Goal: Task Accomplishment & Management: Complete application form

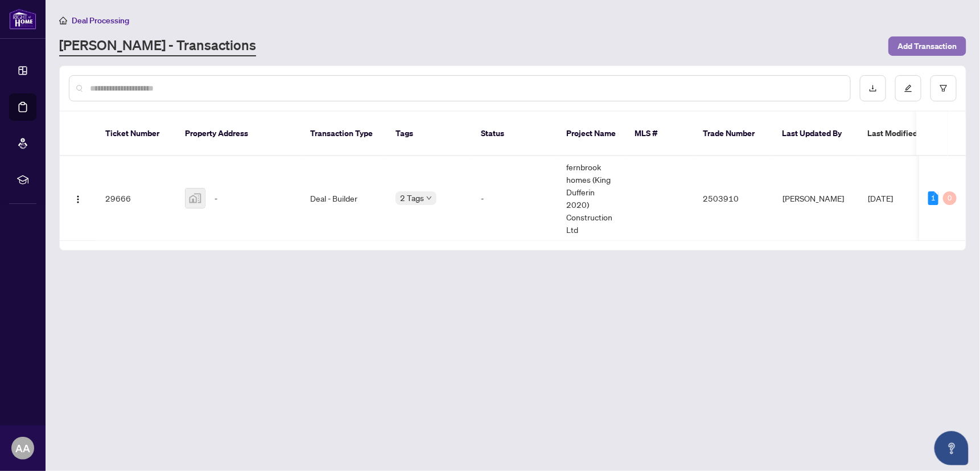
click at [924, 44] on span "Add Transaction" at bounding box center [927, 46] width 60 height 18
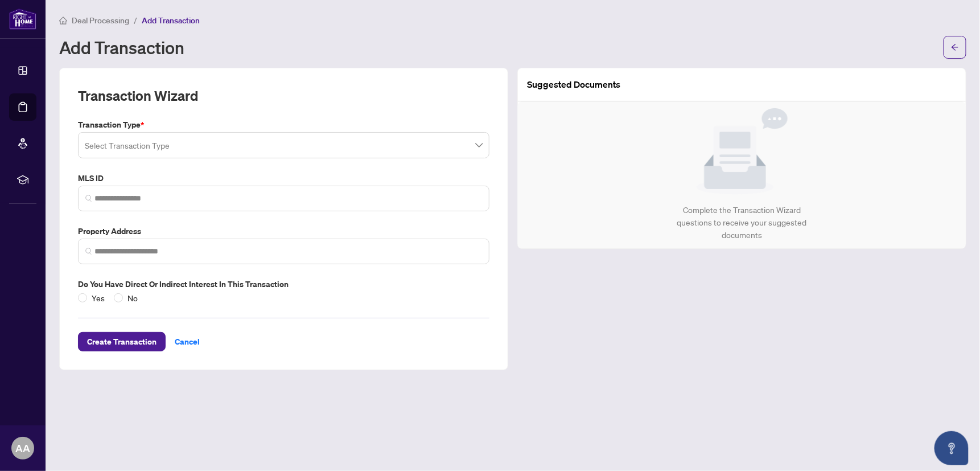
click at [131, 149] on input "search" at bounding box center [279, 146] width 388 height 25
